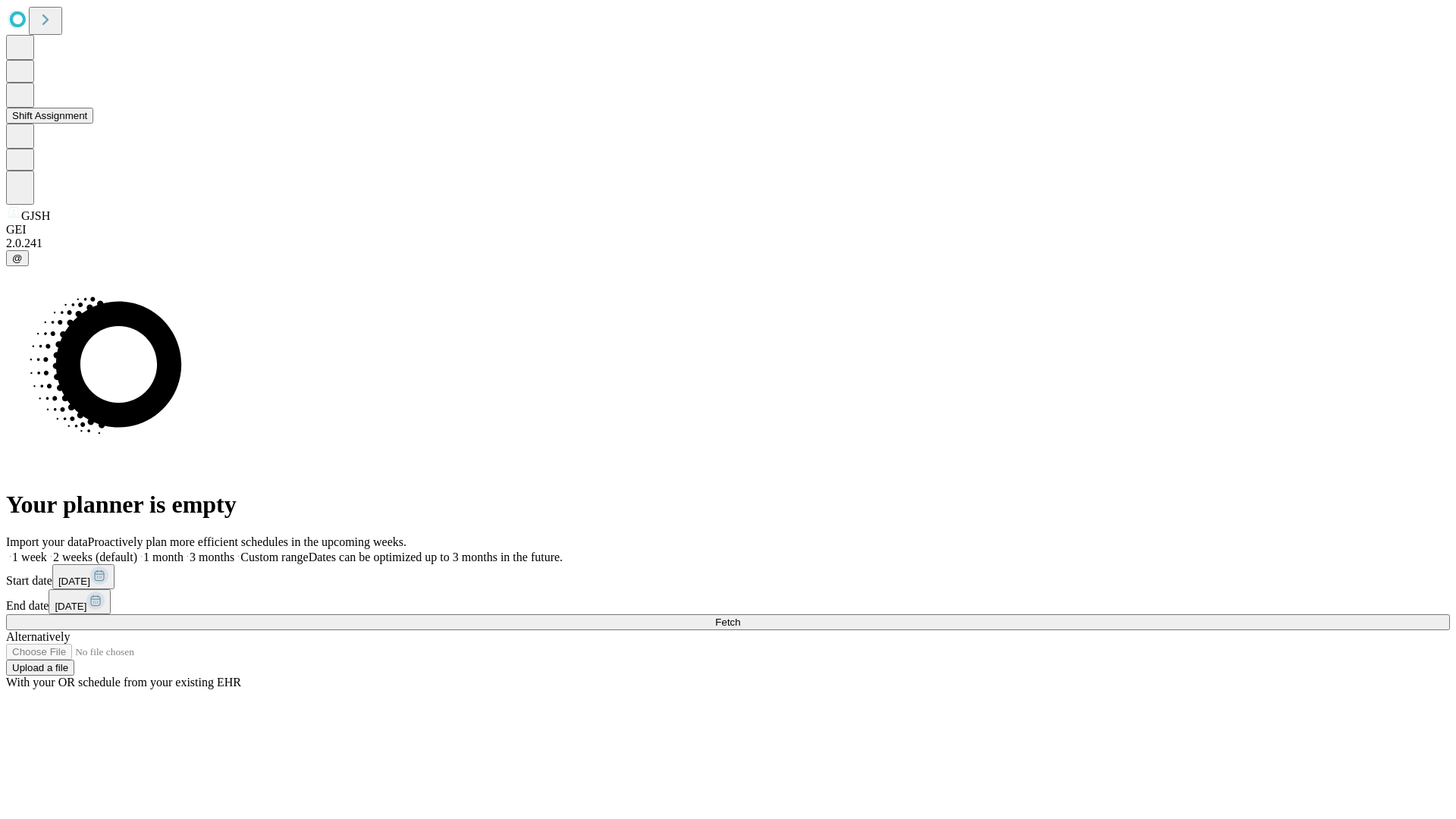
click at [94, 124] on button "Shift Assignment" at bounding box center [50, 115] width 87 height 16
